Goal: Task Accomplishment & Management: Use online tool/utility

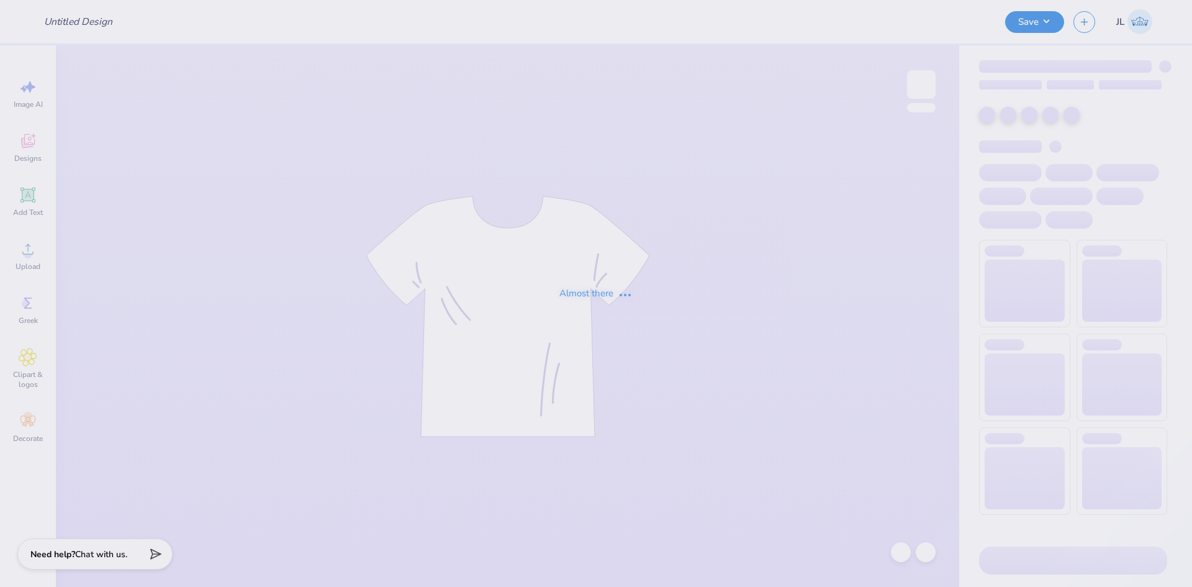
type input "[PERSON_NAME] : [US_STATE] Tech"
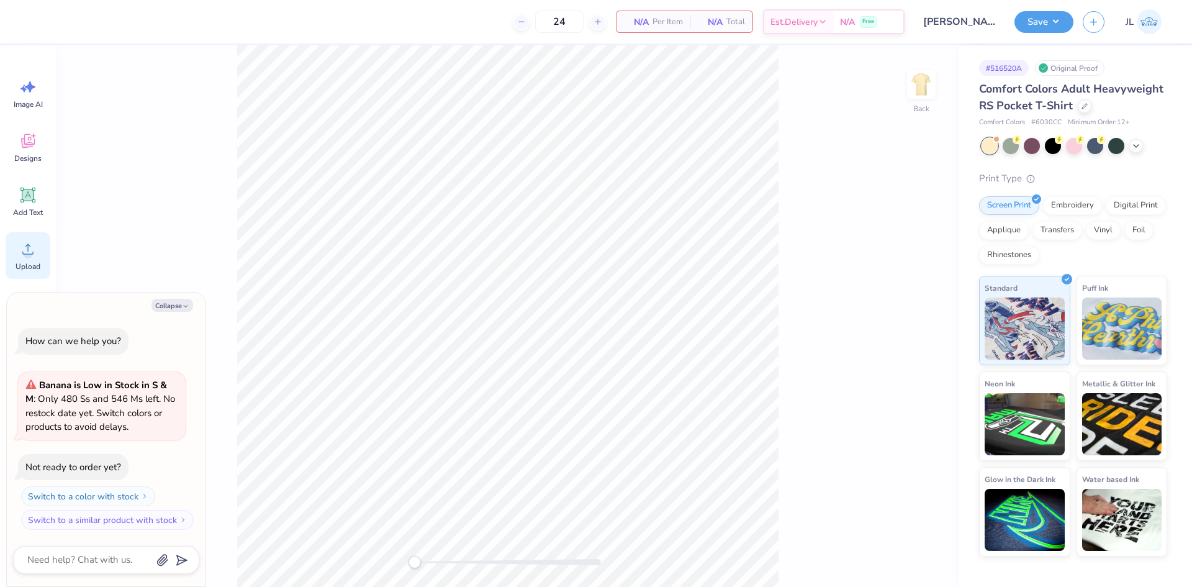
click at [32, 243] on icon at bounding box center [28, 249] width 19 height 19
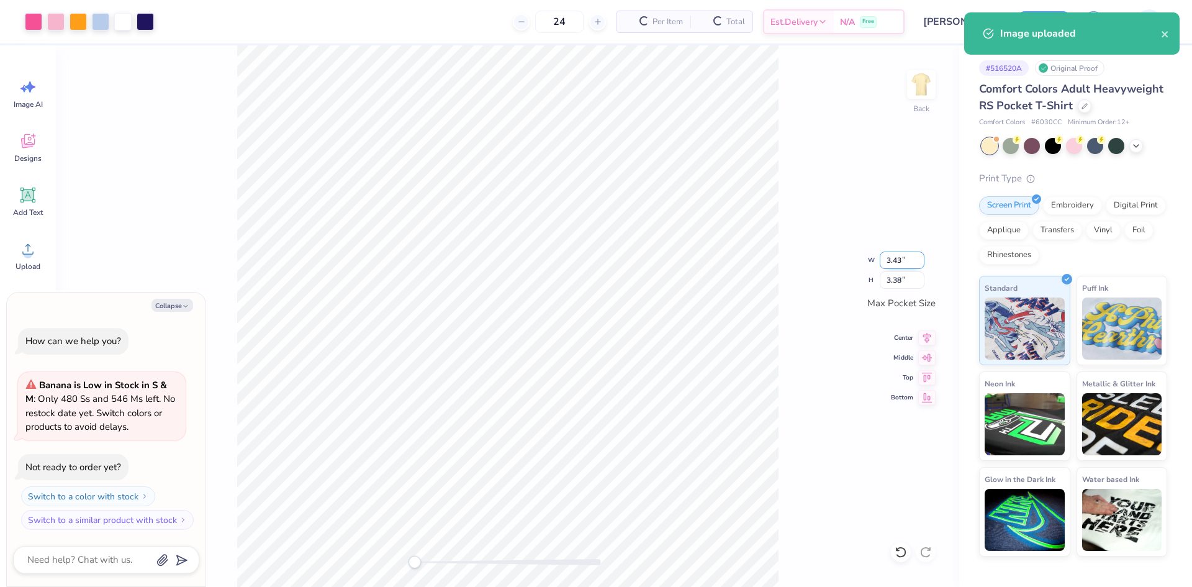
type textarea "x"
click at [892, 260] on input "3.43" at bounding box center [902, 259] width 45 height 17
type input "3.5"
type textarea "x"
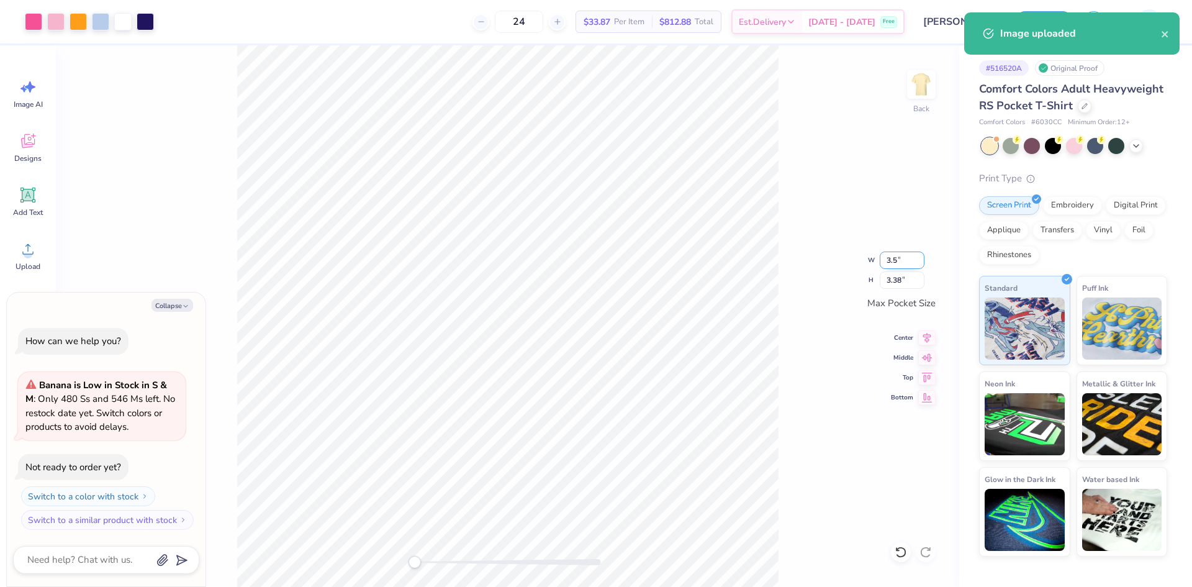
type input "3.50"
type input "3.44"
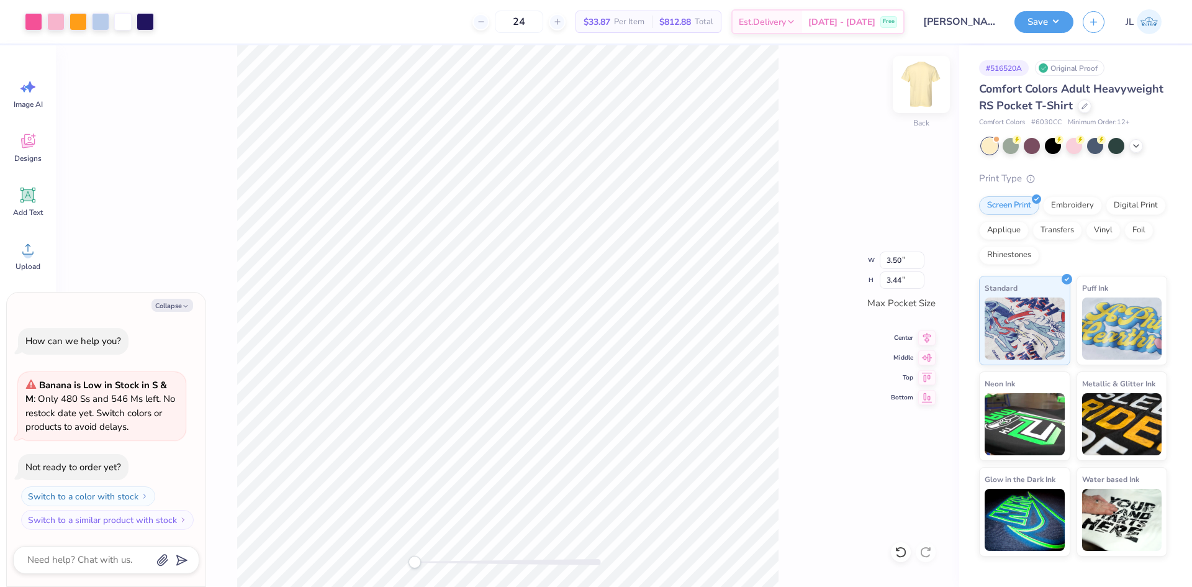
click at [923, 97] on img at bounding box center [922, 85] width 50 height 50
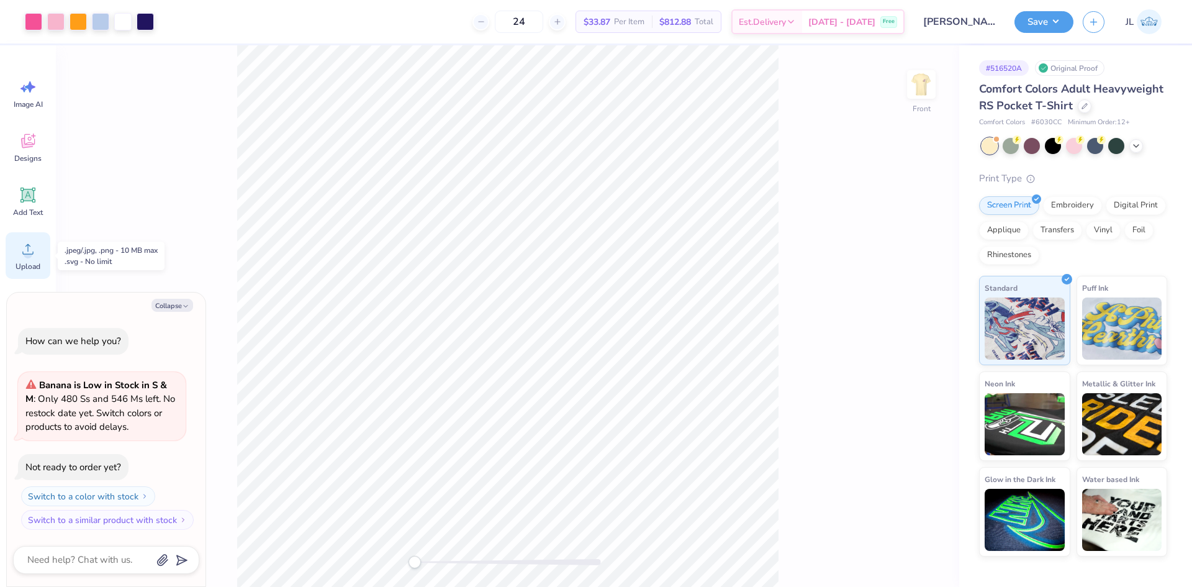
click at [24, 246] on icon at bounding box center [28, 249] width 19 height 19
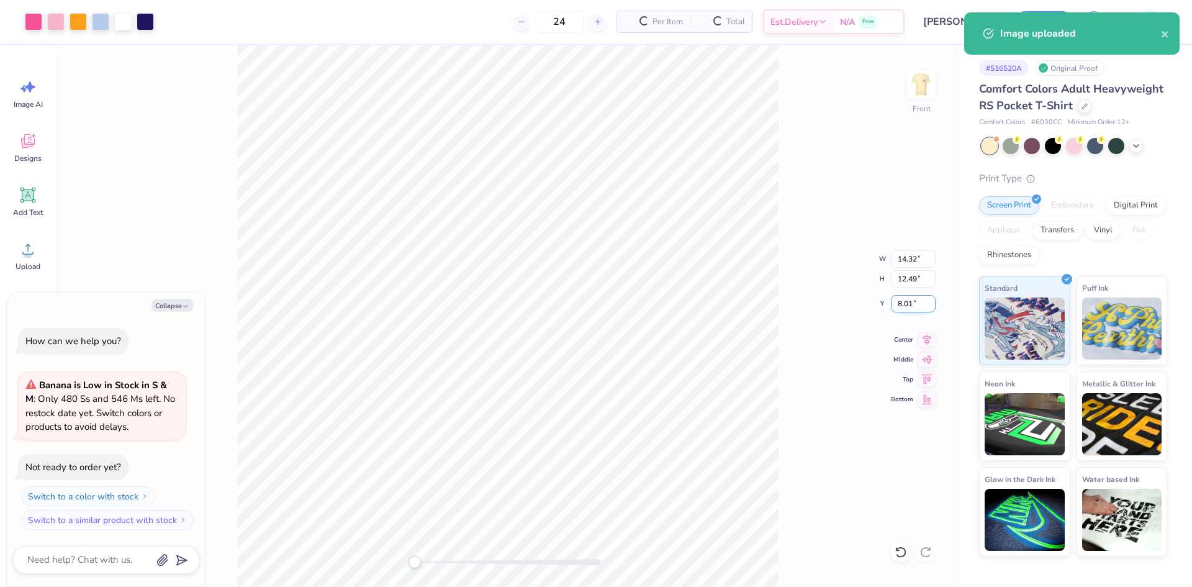
type textarea "x"
click at [905, 261] on input "14.32" at bounding box center [913, 258] width 45 height 17
type input "12"
type textarea "x"
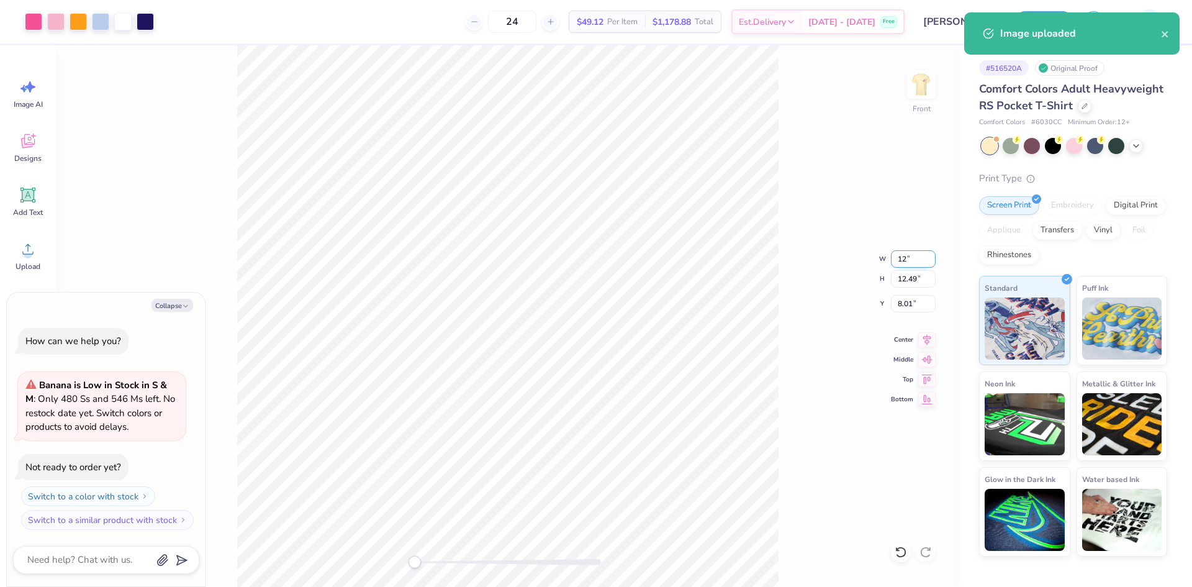
type input "12.00"
type input "10.46"
click at [900, 305] on input "9.02" at bounding box center [913, 303] width 45 height 17
type input "3"
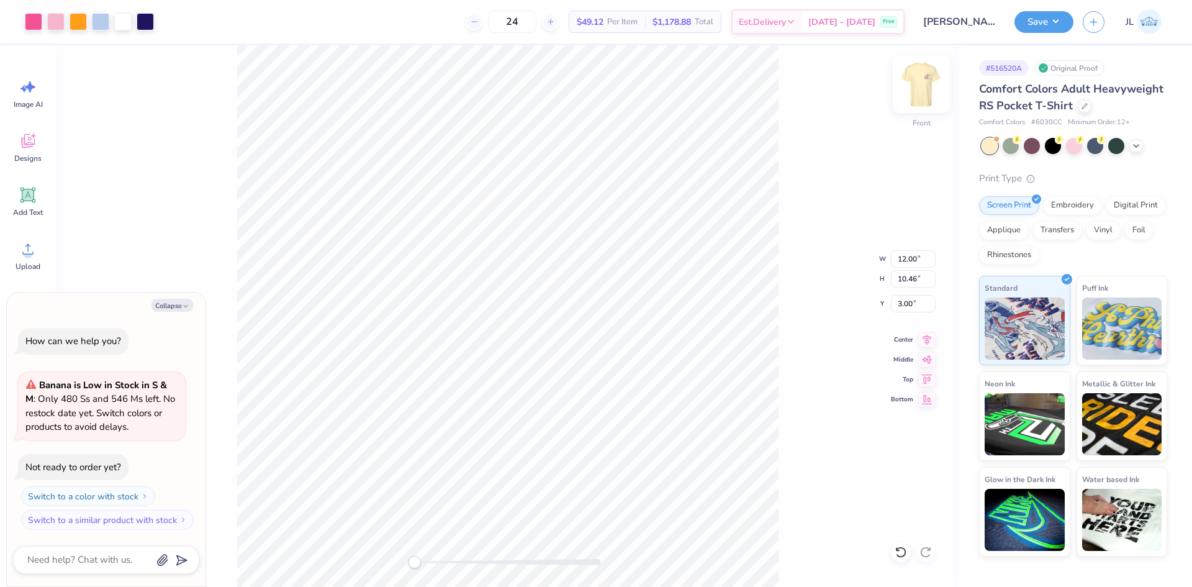
click at [916, 81] on img at bounding box center [922, 85] width 50 height 50
type textarea "x"
type input "3.43"
type input "2.99"
click at [1041, 22] on button "Save" at bounding box center [1044, 20] width 59 height 22
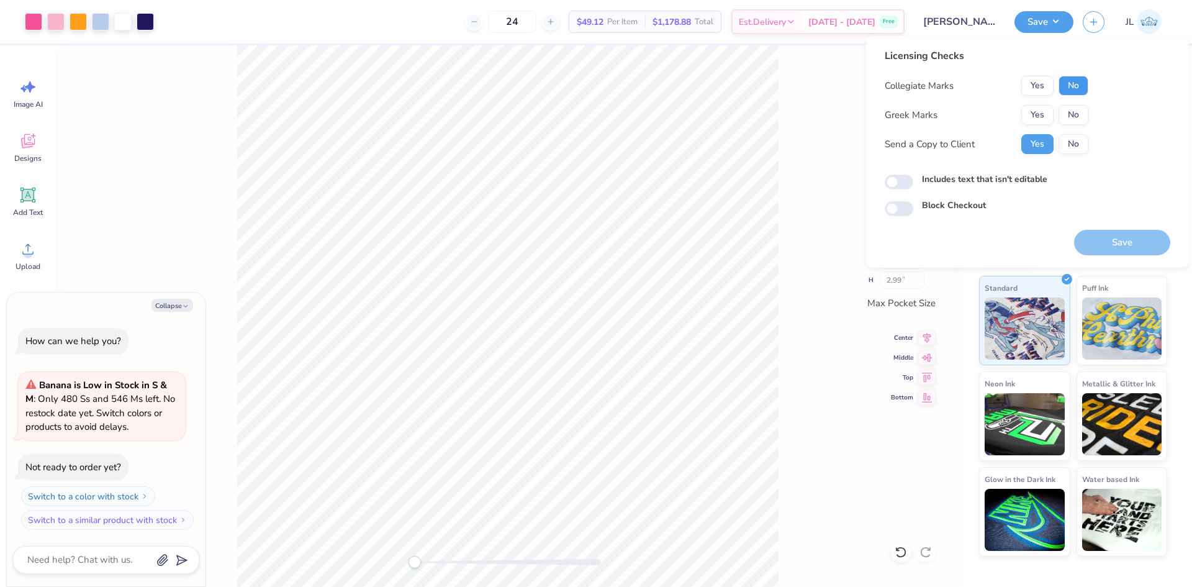
click at [1080, 90] on button "No" at bounding box center [1074, 86] width 30 height 20
click at [1071, 111] on button "No" at bounding box center [1074, 115] width 30 height 20
click at [1125, 242] on button "Save" at bounding box center [1122, 242] width 96 height 25
type textarea "x"
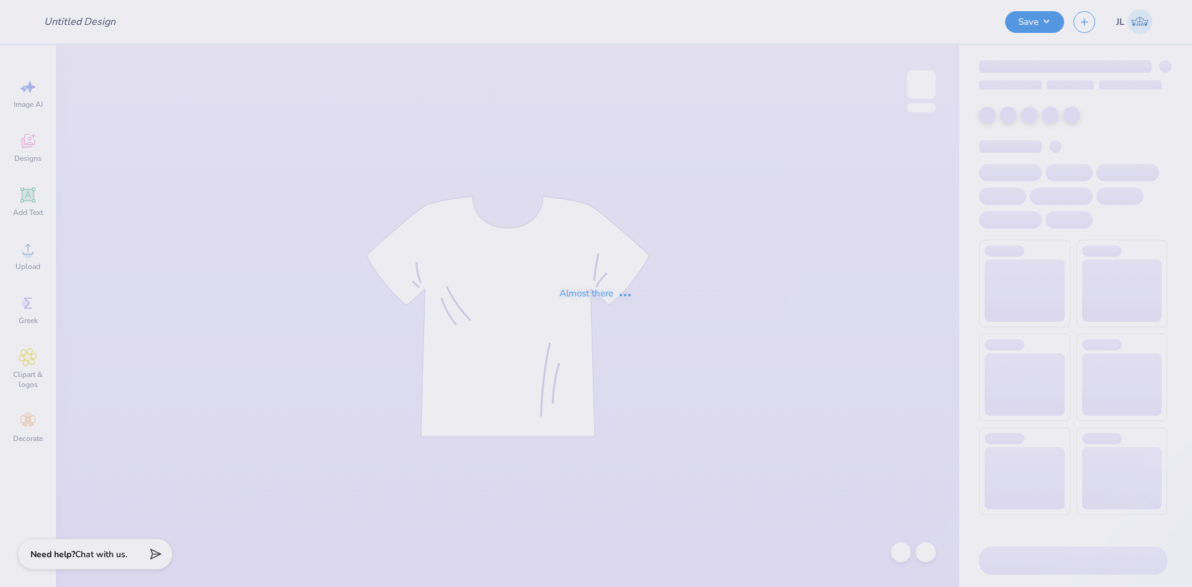
type input "Homecoming Crews"
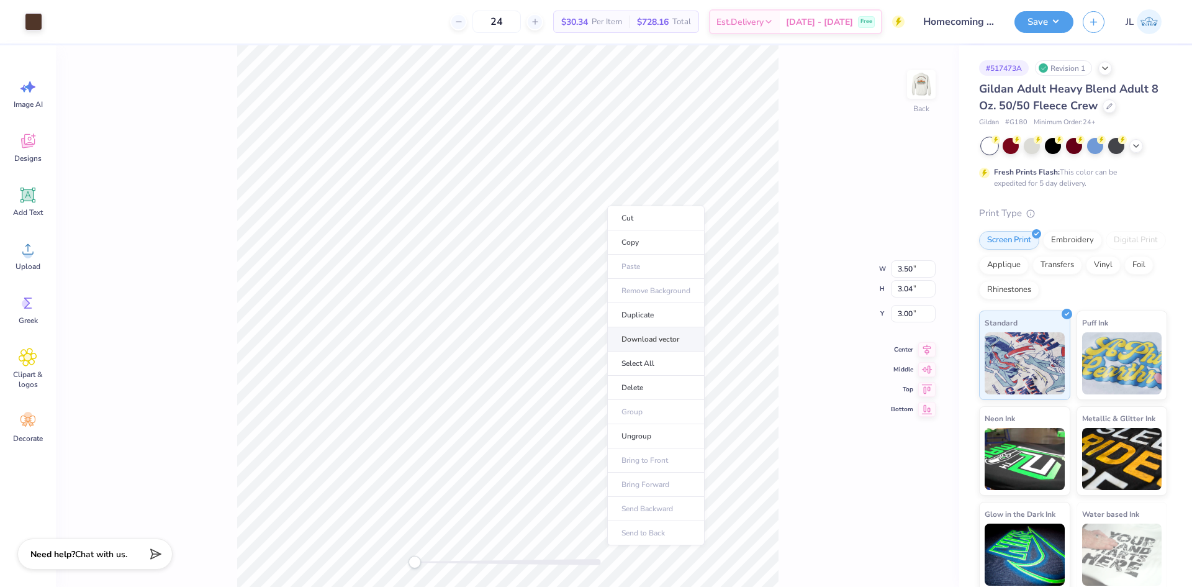
click at [651, 345] on li "Download vector" at bounding box center [655, 339] width 97 height 24
click at [918, 111] on div at bounding box center [921, 84] width 57 height 57
click at [527, 376] on li "Download vector" at bounding box center [544, 378] width 97 height 24
click at [930, 73] on img at bounding box center [922, 85] width 50 height 50
click at [929, 83] on img at bounding box center [922, 85] width 50 height 50
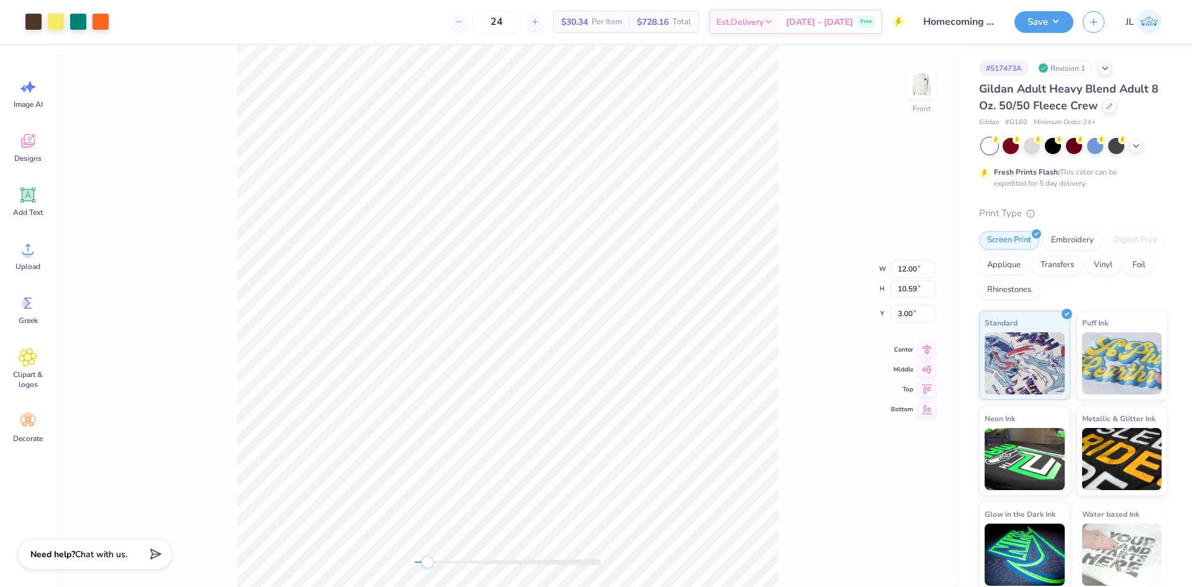
click at [427, 549] on div "Front W 12.00 12.00 " H 10.59 10.59 " Y 3.00 3.00 " Center Middle Top Bottom" at bounding box center [507, 315] width 903 height 541
click at [411, 554] on div "Front" at bounding box center [507, 315] width 903 height 541
click at [931, 81] on img at bounding box center [922, 85] width 50 height 50
click at [925, 80] on img at bounding box center [922, 85] width 50 height 50
click at [439, 554] on div "Front" at bounding box center [507, 315] width 903 height 541
